Goal: Task Accomplishment & Management: Manage account settings

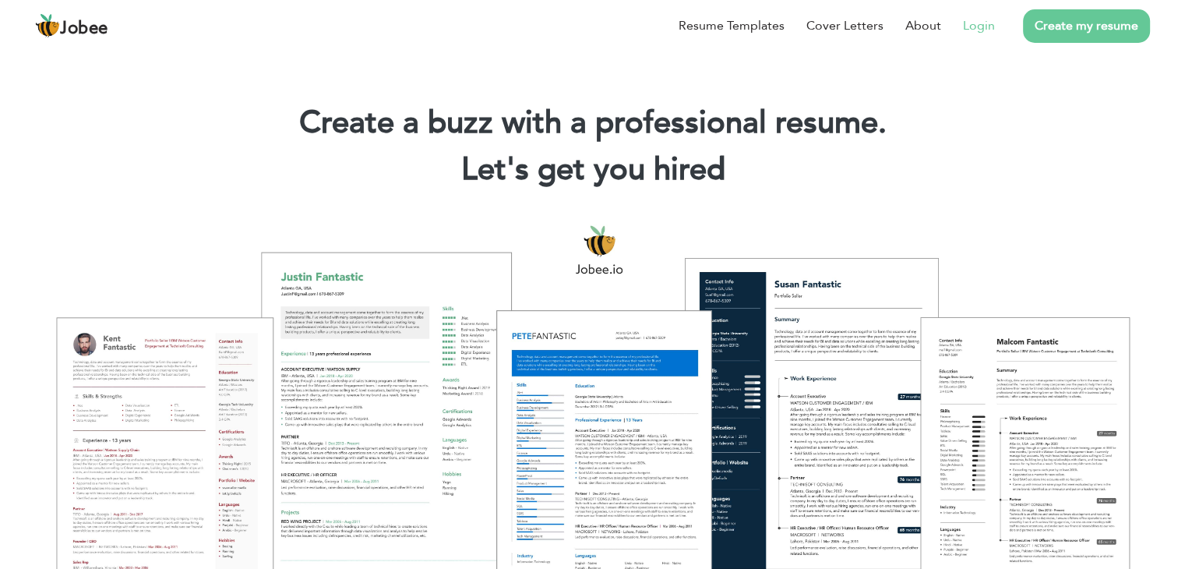
click at [983, 30] on link "Login" at bounding box center [979, 25] width 32 height 19
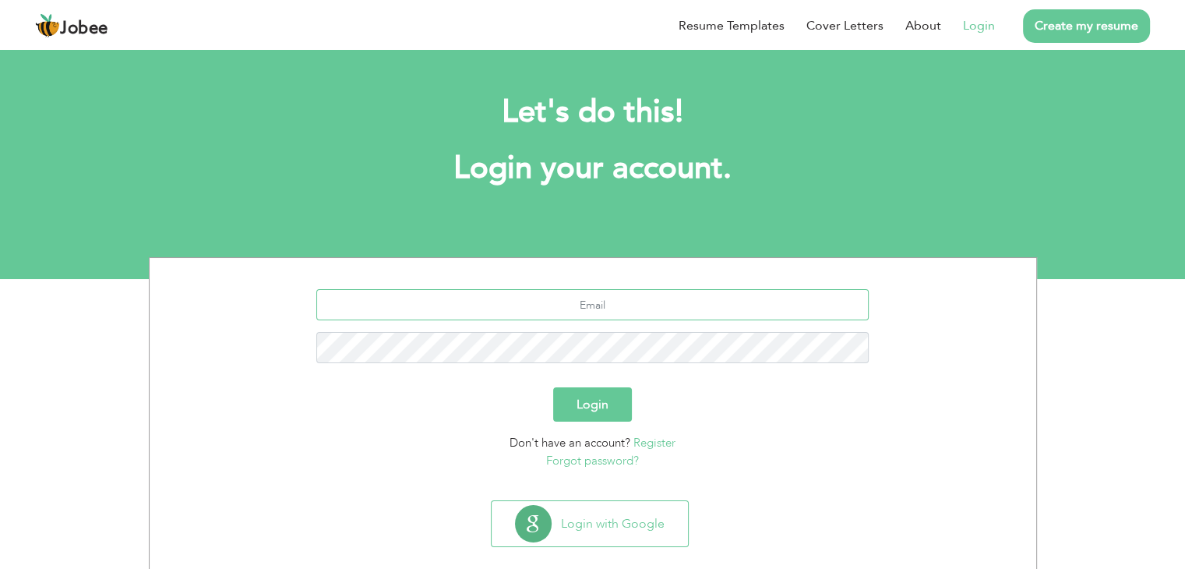
click at [575, 306] on input "text" at bounding box center [592, 304] width 553 height 31
type input "shahidjabbarkhan1@gmail.com"
click at [623, 407] on button "Login" at bounding box center [592, 404] width 79 height 34
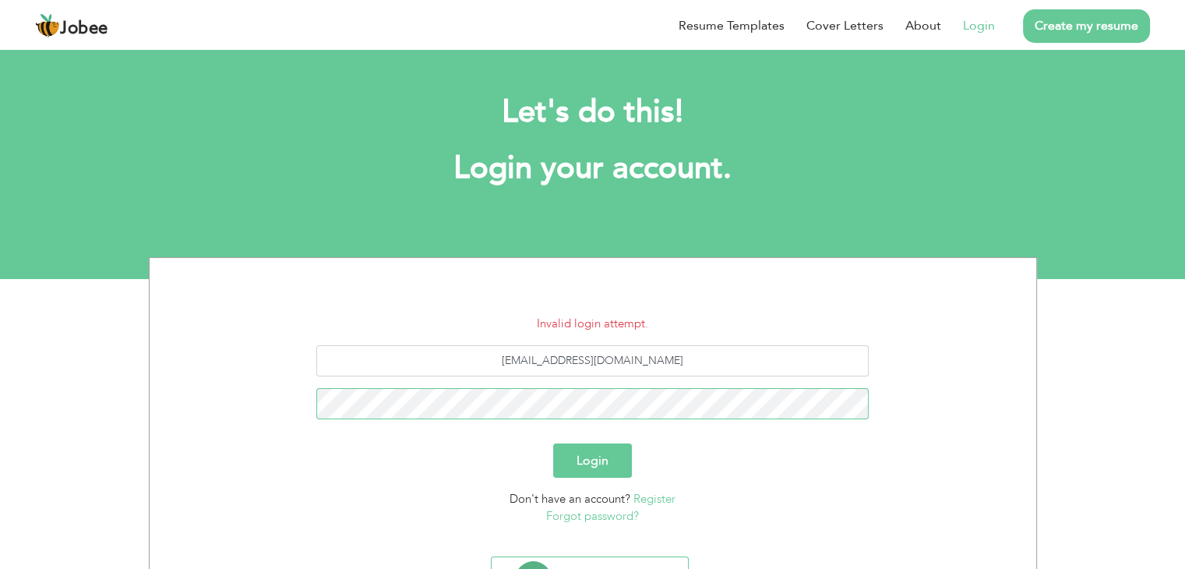
click at [553, 443] on button "Login" at bounding box center [592, 460] width 79 height 34
